Goal: Task Accomplishment & Management: Use online tool/utility

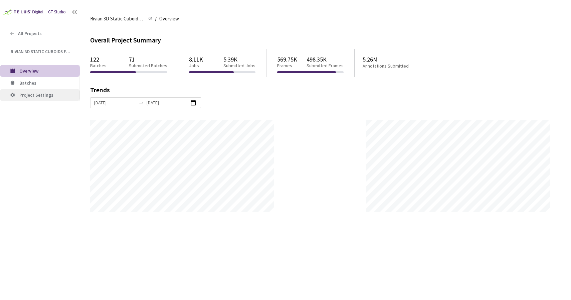
scroll to position [300, 571]
click at [23, 79] on li "Batches" at bounding box center [40, 83] width 80 height 12
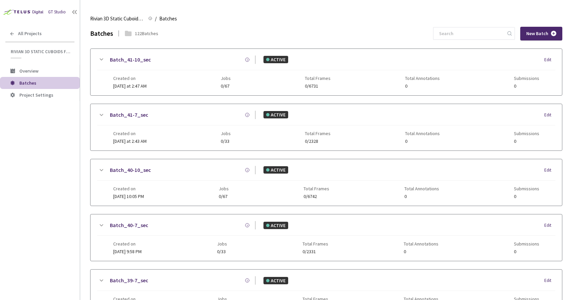
click at [3, 160] on div "GT Studio All Projects Rivian 3D Static Cuboids fixed[2024-25] Rivian 3D Static…" at bounding box center [40, 140] width 80 height 281
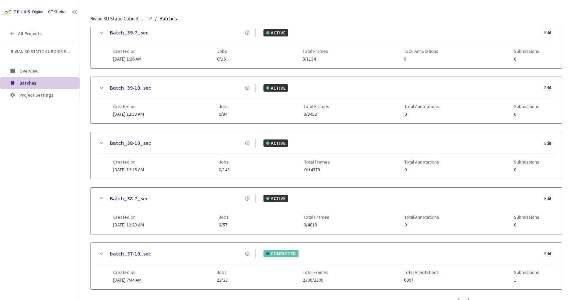
scroll to position [276, 0]
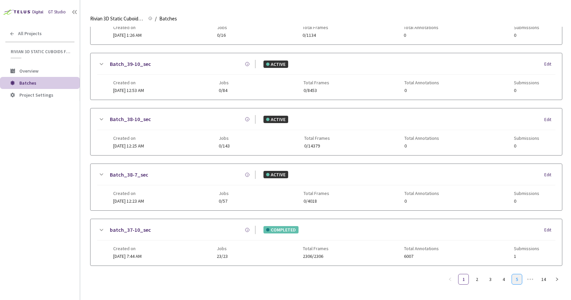
click at [517, 275] on link "5" at bounding box center [517, 279] width 10 height 10
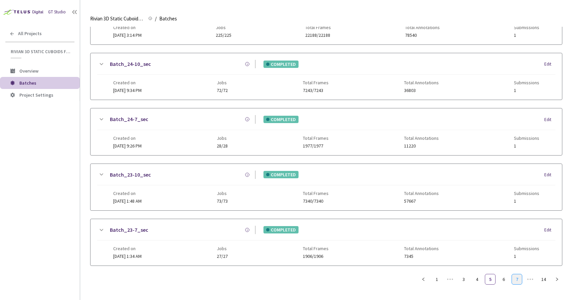
click at [520, 277] on link "7" at bounding box center [517, 279] width 10 height 10
click at [519, 277] on link "9" at bounding box center [517, 279] width 10 height 10
click at [477, 275] on link "8" at bounding box center [477, 279] width 10 height 10
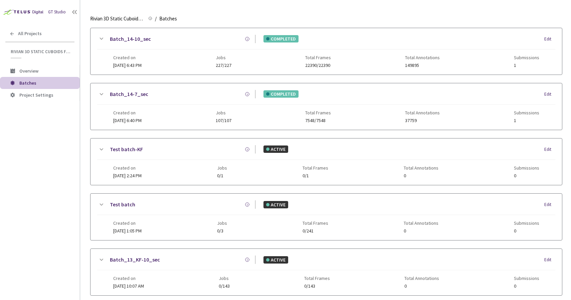
scroll to position [0, 0]
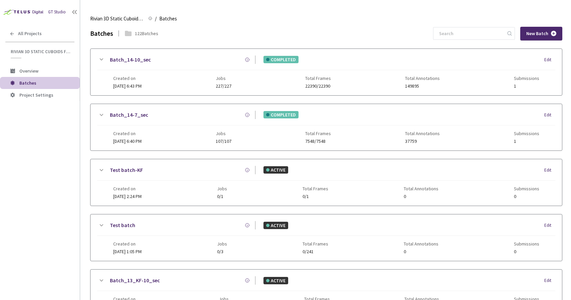
click at [134, 117] on link "Batch_14-7_sec" at bounding box center [129, 115] width 38 height 8
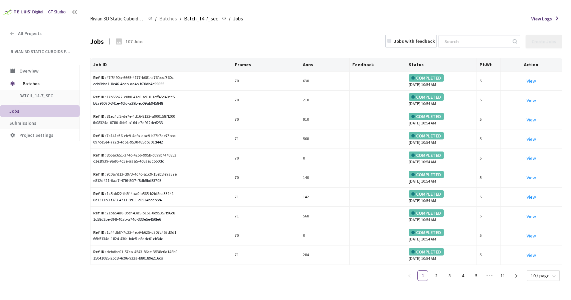
click at [27, 116] on li "Jobs" at bounding box center [40, 111] width 80 height 12
click at [31, 124] on span "Submissions" at bounding box center [22, 123] width 27 height 6
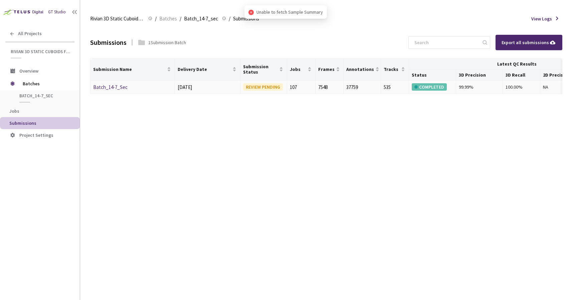
click at [99, 87] on link "Batch_14-7_Sec" at bounding box center [110, 87] width 34 height 6
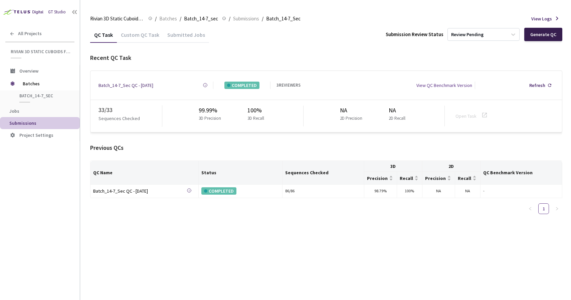
click at [531, 35] on div "Generate QC" at bounding box center [543, 34] width 38 height 13
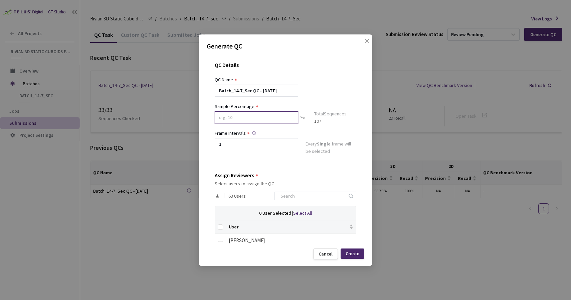
click at [258, 112] on input at bounding box center [256, 117] width 83 height 12
type input "20"
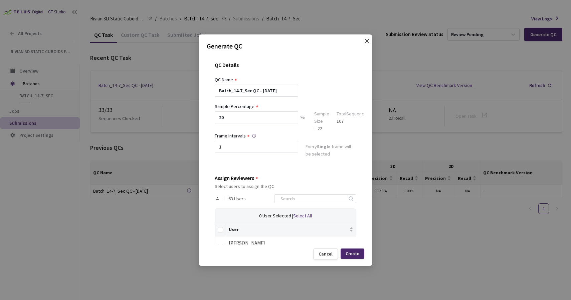
click at [368, 44] on span "close" at bounding box center [366, 47] width 5 height 19
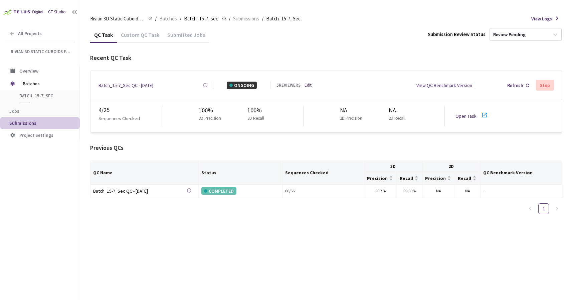
click at [467, 113] on link "Open Task" at bounding box center [465, 116] width 21 height 6
click at [460, 113] on link "Open Task" at bounding box center [465, 116] width 21 height 6
click at [462, 113] on link "Open Task" at bounding box center [465, 116] width 21 height 6
